Goal: Find contact information: Find contact information

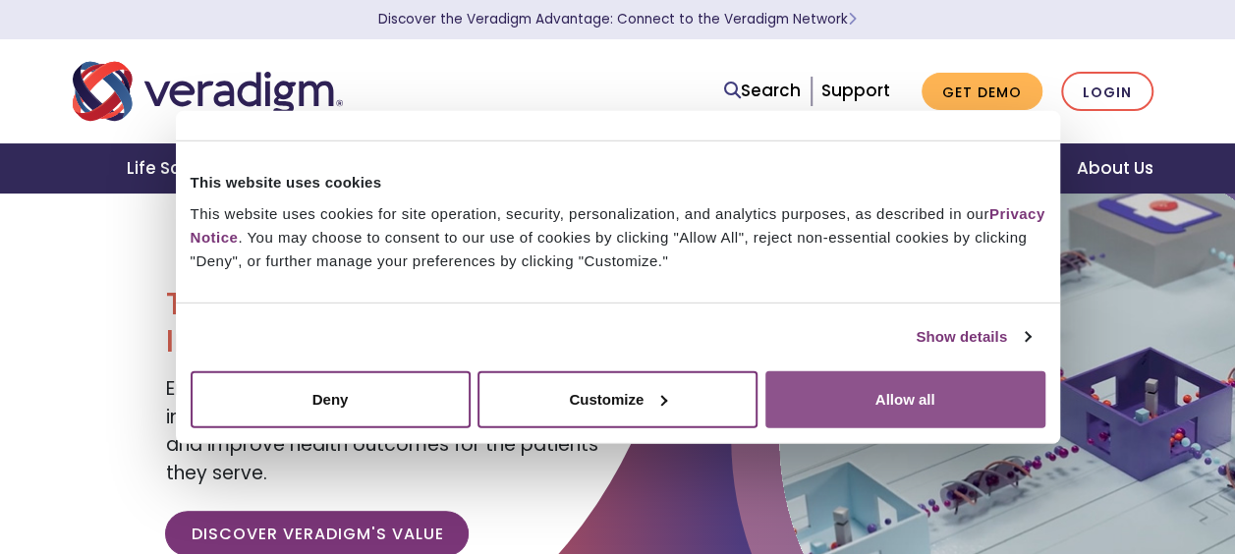
click at [863, 405] on button "Allow all" at bounding box center [905, 398] width 280 height 57
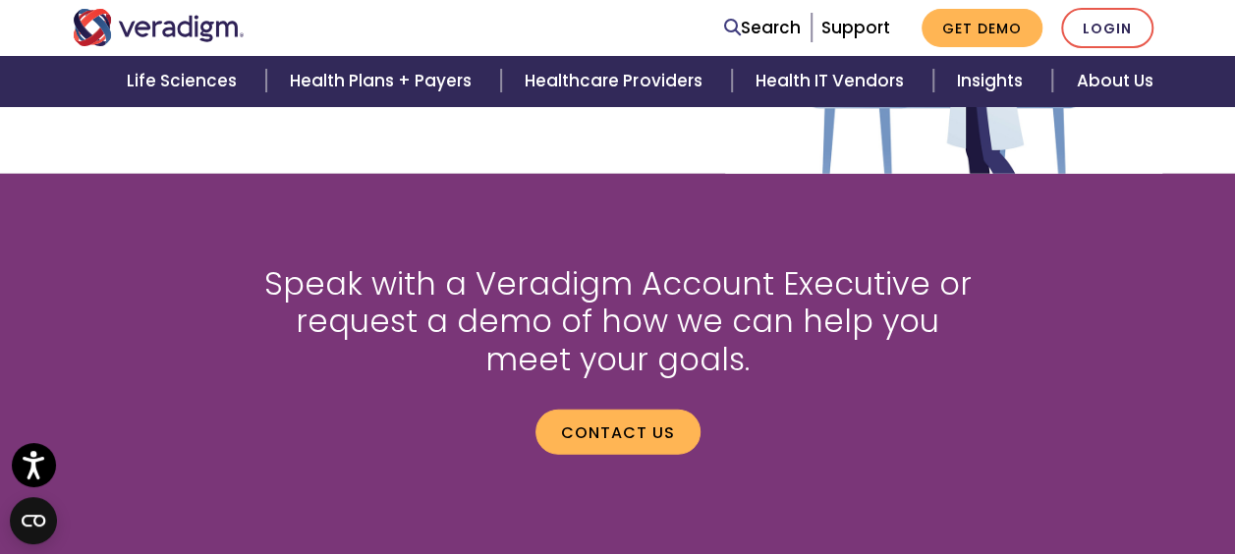
scroll to position [2885, 0]
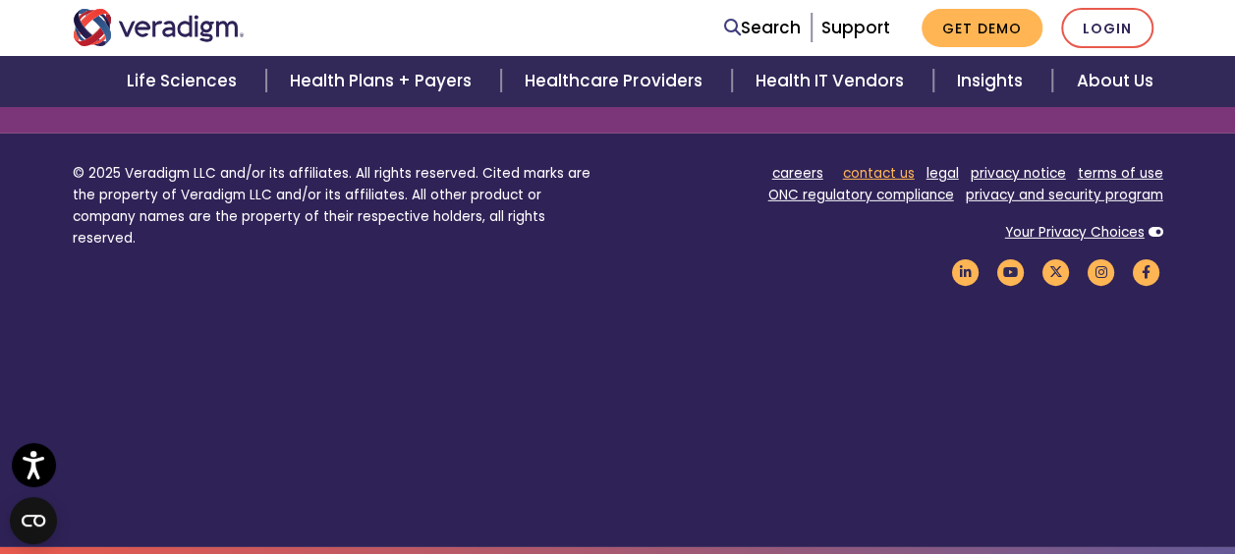
click at [863, 174] on link "contact us" at bounding box center [879, 173] width 72 height 19
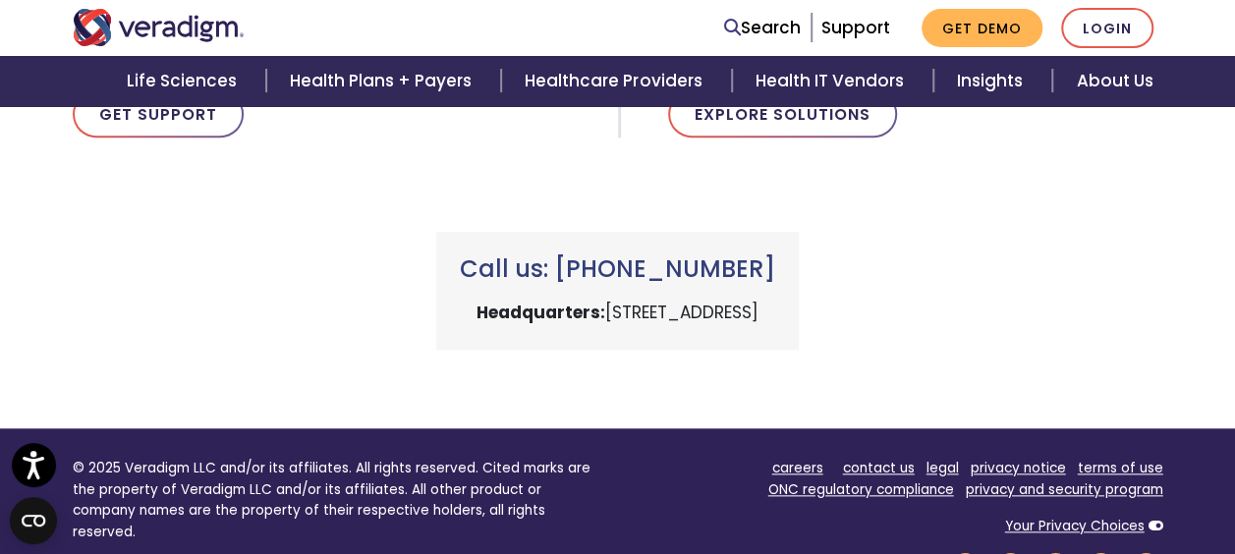
scroll to position [949, 0]
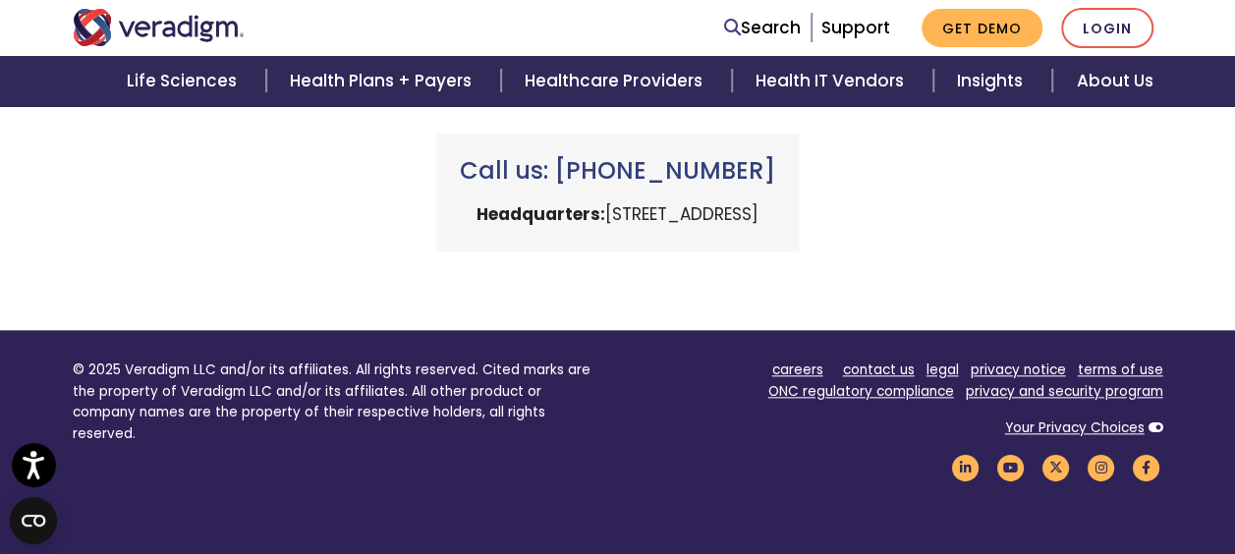
click at [477, 212] on strong "Headquarters:" at bounding box center [541, 214] width 129 height 24
drag, startPoint x: 416, startPoint y: 212, endPoint x: 499, endPoint y: 243, distance: 88.9
click at [499, 243] on div "Call us: +1 (800) 877-5678 Headquarters: 222 W Merchandise Mart Plaza, Chicago,…" at bounding box center [617, 193] width 363 height 118
drag, startPoint x: 479, startPoint y: 214, endPoint x: 883, endPoint y: 214, distance: 404.8
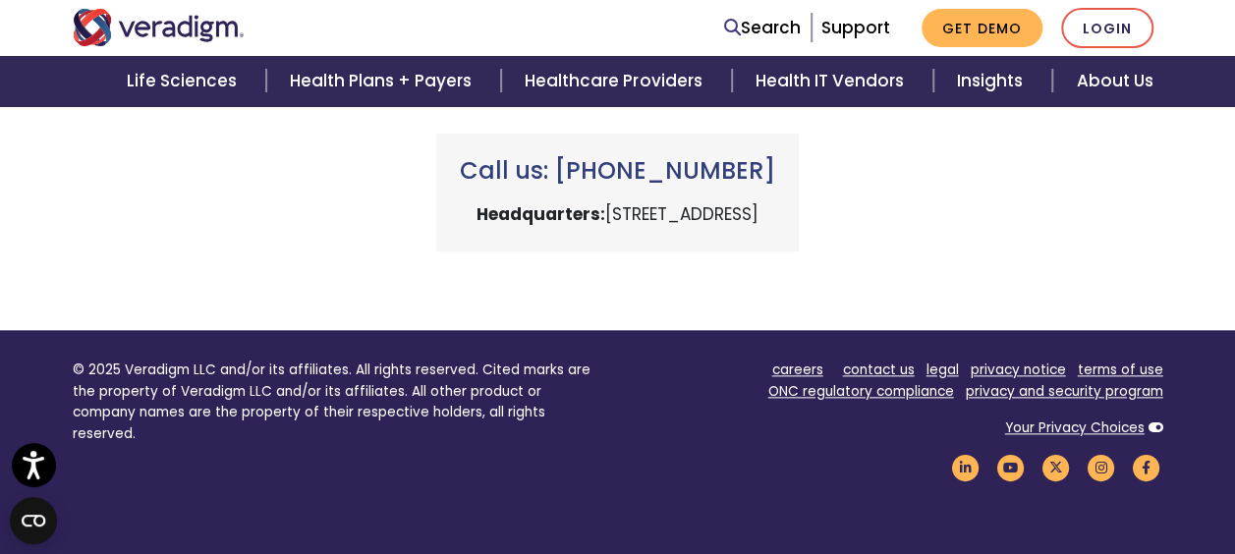
click at [775, 214] on p "Headquarters: 222 W Merchandise Mart Plaza, Chicago, IL 60654" at bounding box center [617, 214] width 315 height 27
click at [1008, 197] on div "Call us: +1 (800) 877-5678 Headquarters: 222 W Merchandise Mart Plaza, Chicago,…" at bounding box center [618, 168] width 1120 height 165
drag, startPoint x: 480, startPoint y: 208, endPoint x: 730, endPoint y: 212, distance: 249.6
click at [730, 212] on p "Headquarters: 222 W Merchandise Mart Plaza, Chicago, IL 60654" at bounding box center [617, 214] width 315 height 27
copy p "222 W Merchandise Mart Plaza"
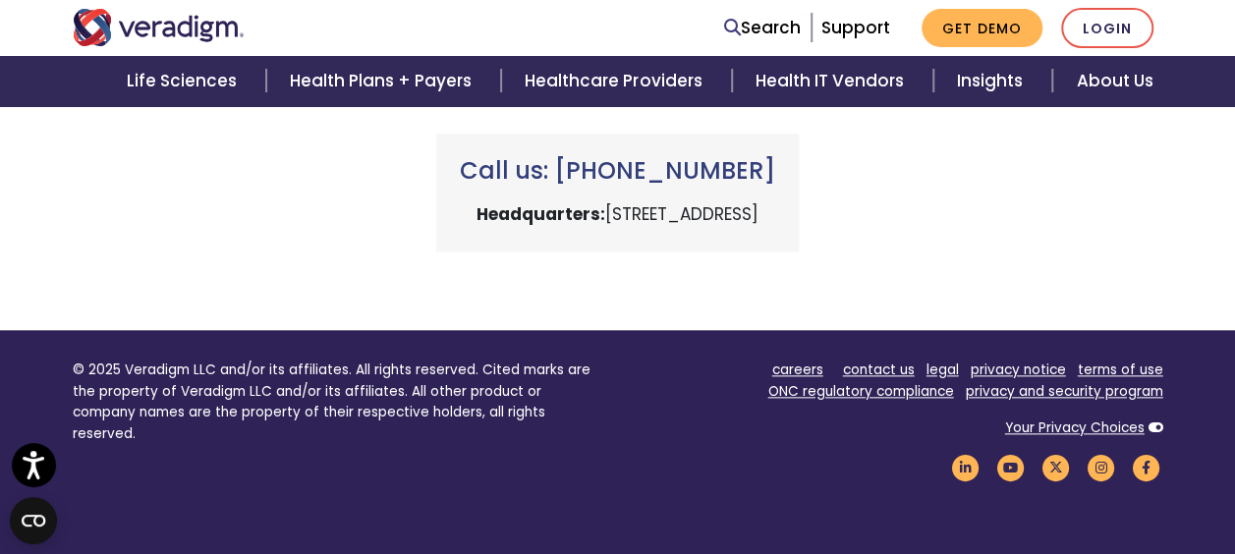
drag, startPoint x: 478, startPoint y: 211, endPoint x: 888, endPoint y: 214, distance: 410.7
click at [799, 214] on div "Call us: +1 (800) 877-5678 Headquarters: 222 W Merchandise Mart Plaza, Chicago,…" at bounding box center [617, 193] width 363 height 118
drag, startPoint x: 888, startPoint y: 214, endPoint x: 862, endPoint y: 251, distance: 45.0
click at [799, 251] on div "Call us: +1 (800) 877-5678 Headquarters: 222 W Merchandise Mart Plaza, Chicago,…" at bounding box center [617, 193] width 363 height 118
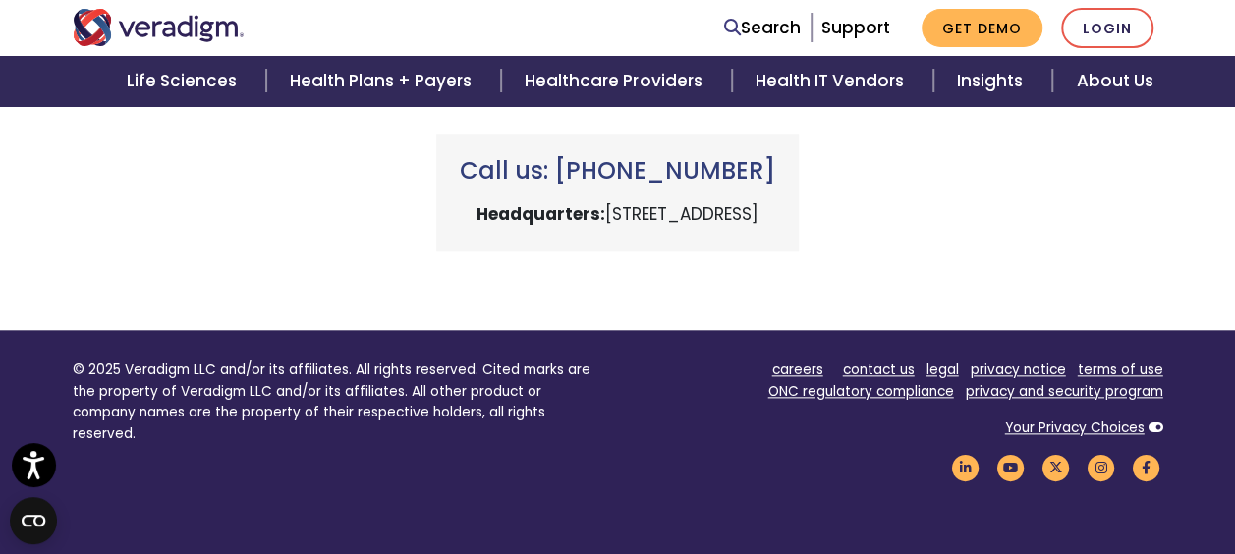
click at [587, 237] on div "Call us: +1 (800) 877-5678 Headquarters: 222 W Merchandise Mart Plaza, Chicago,…" at bounding box center [617, 193] width 363 height 118
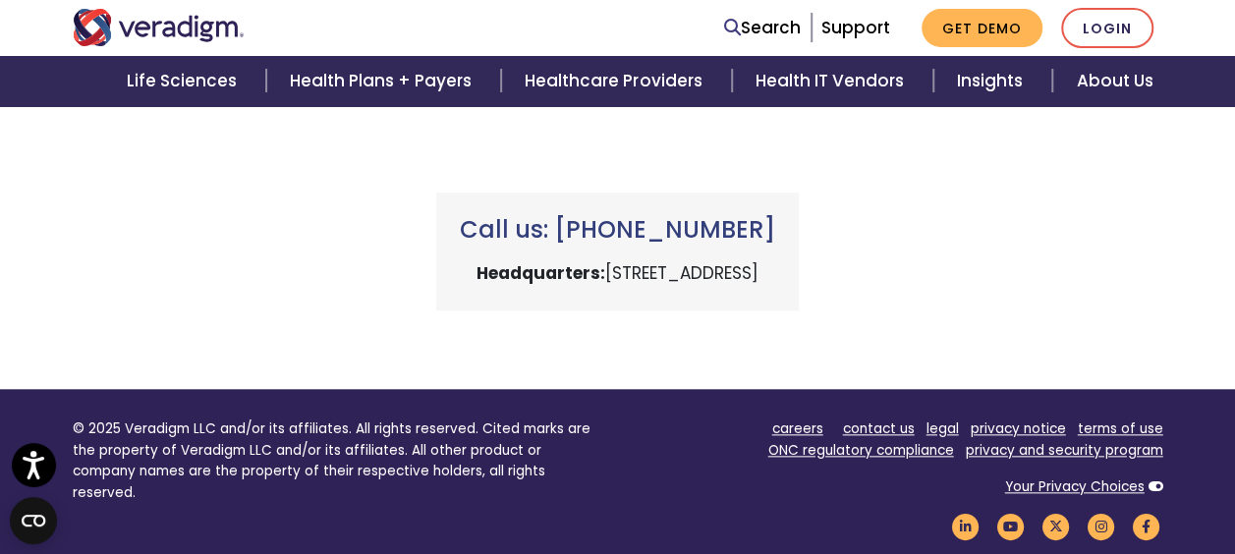
scroll to position [851, 0]
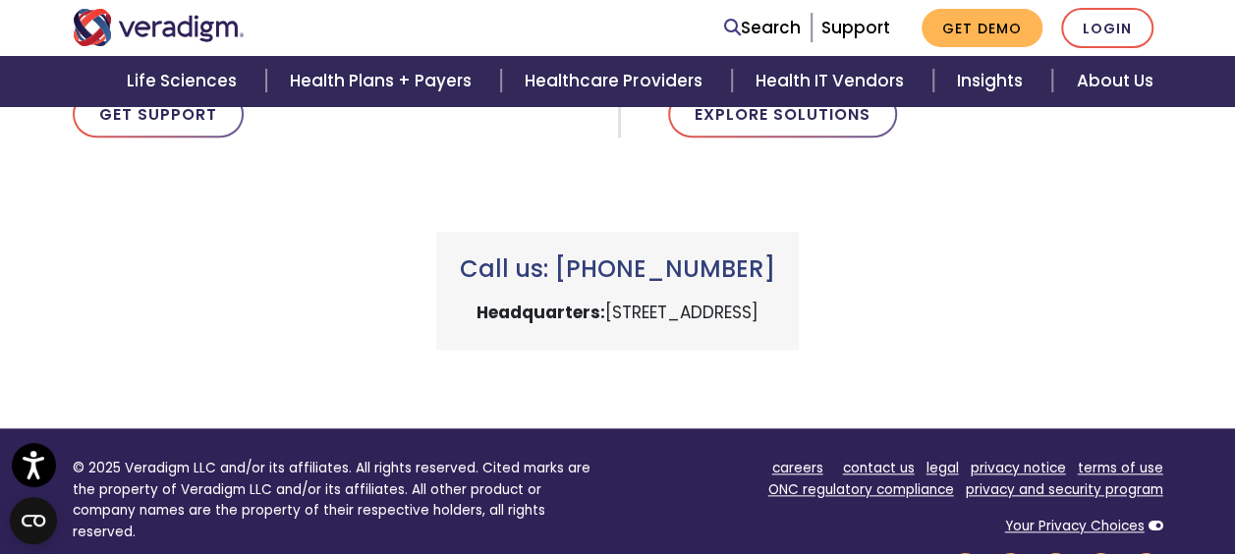
drag, startPoint x: 794, startPoint y: 263, endPoint x: 589, endPoint y: 263, distance: 205.4
click at [589, 263] on h3 "Call us: +1 (800) 877-5678" at bounding box center [617, 269] width 315 height 28
copy h3 "(800) 877-5678"
click at [200, 26] on img "Veradigm logo" at bounding box center [159, 27] width 172 height 37
